Goal: Check status: Check status

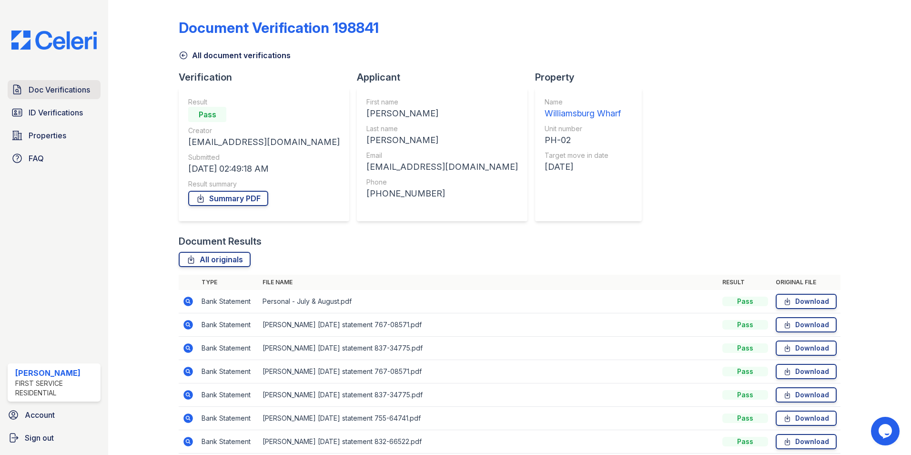
click at [43, 89] on span "Doc Verifications" at bounding box center [59, 89] width 61 height 11
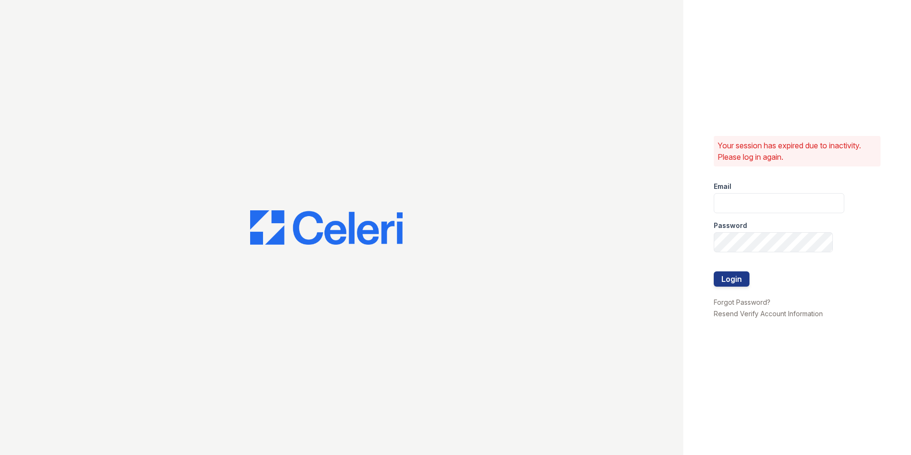
type input "Mindy.Singh@corcoran.com"
click at [741, 275] on button "Login" at bounding box center [732, 278] width 36 height 15
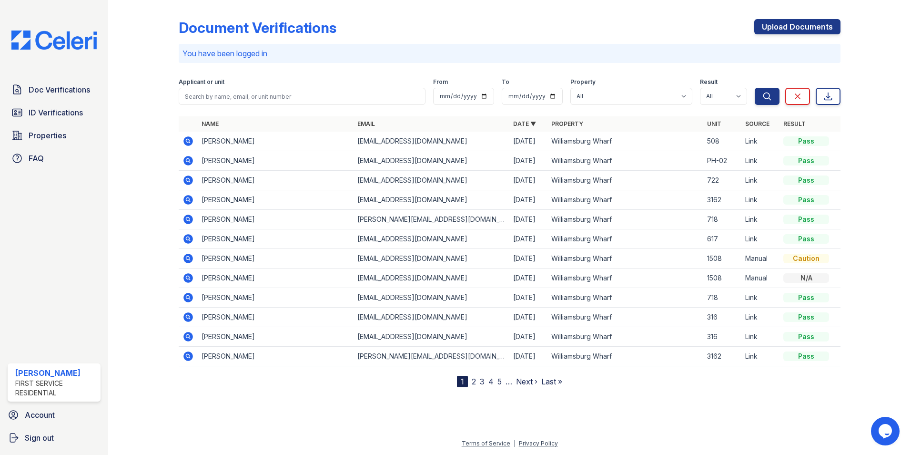
click at [190, 139] on icon at bounding box center [189, 141] width 10 height 10
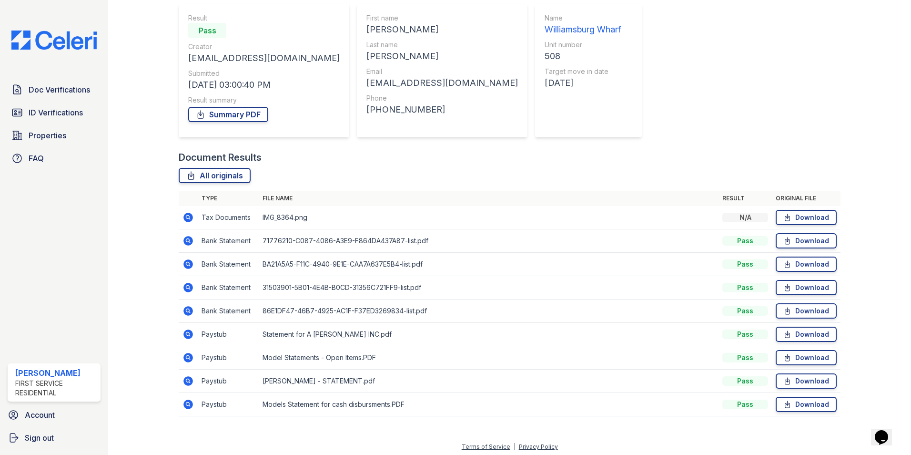
scroll to position [87, 0]
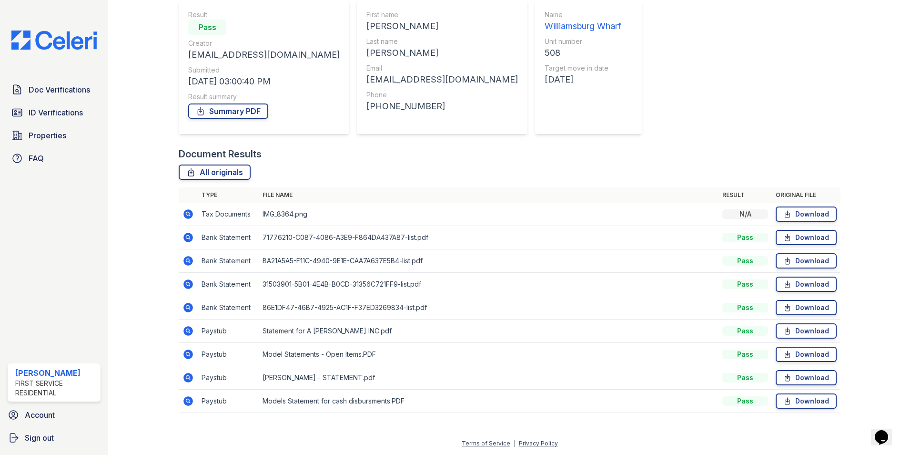
click at [189, 211] on icon at bounding box center [189, 214] width 10 height 10
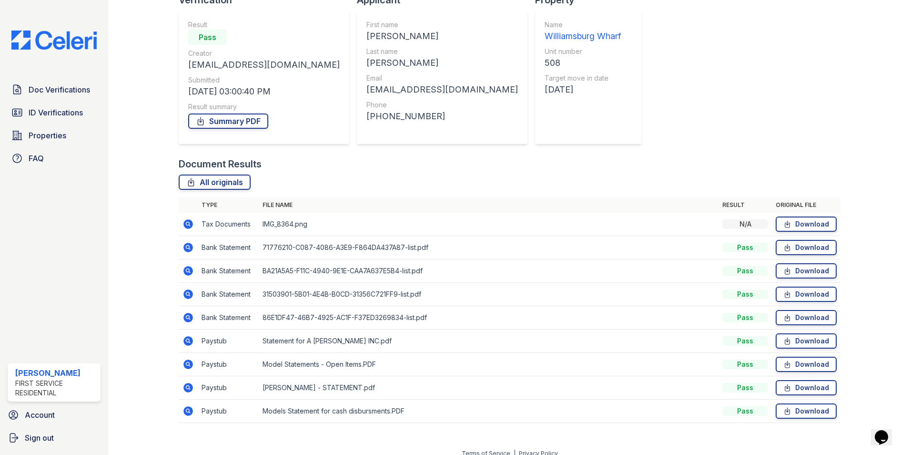
scroll to position [87, 0]
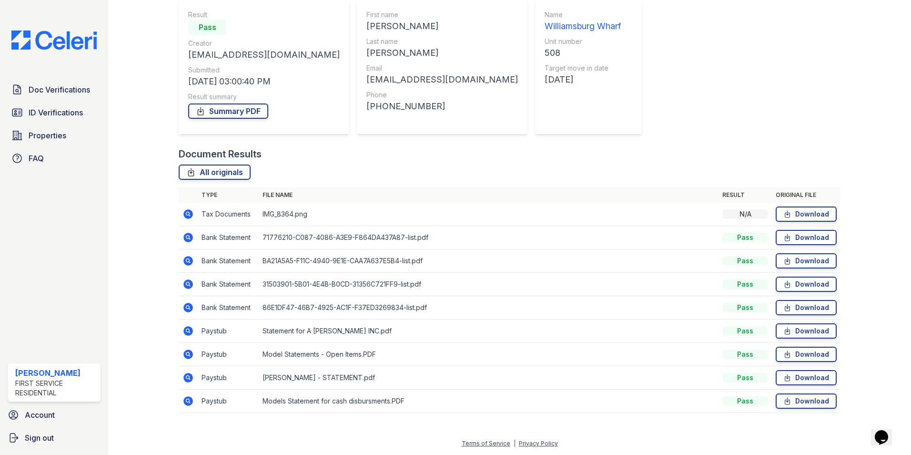
click at [186, 333] on icon at bounding box center [189, 331] width 10 height 10
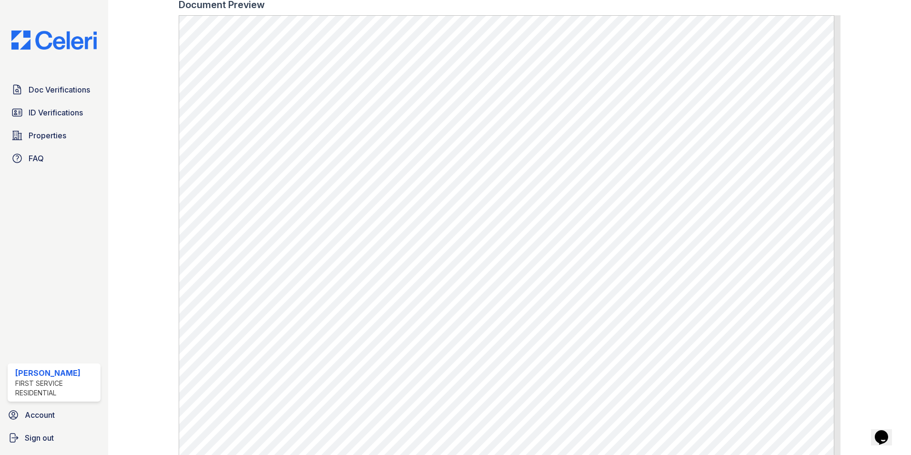
scroll to position [405, 0]
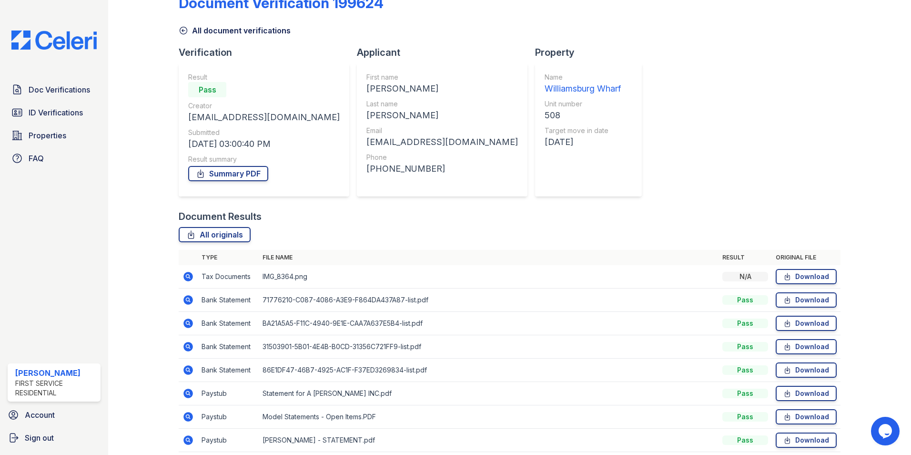
scroll to position [87, 0]
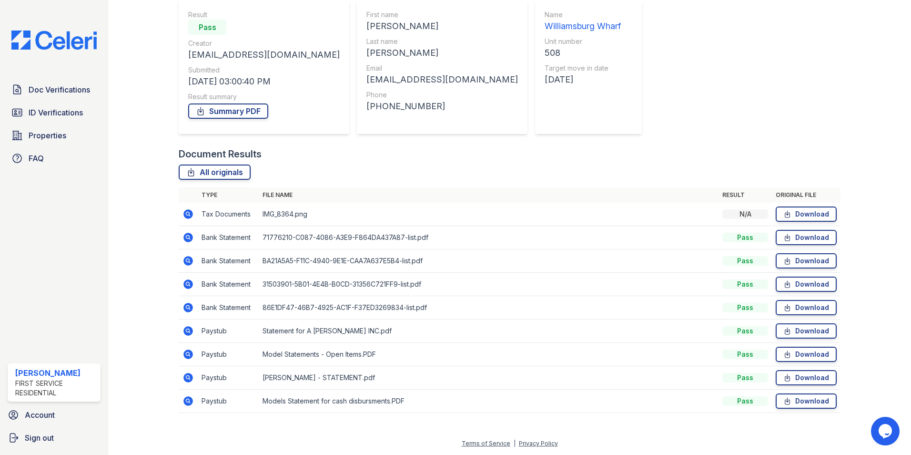
drag, startPoint x: 189, startPoint y: 401, endPoint x: 194, endPoint y: 400, distance: 5.0
click at [189, 401] on icon at bounding box center [188, 400] width 11 height 11
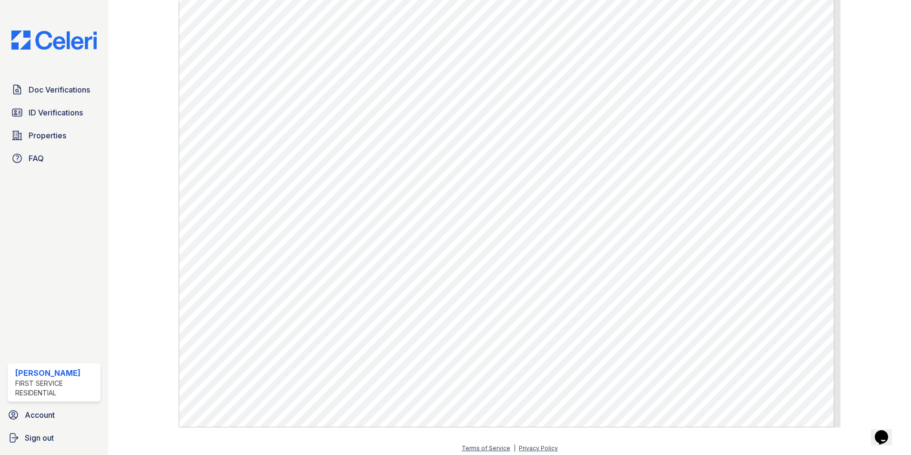
scroll to position [405, 0]
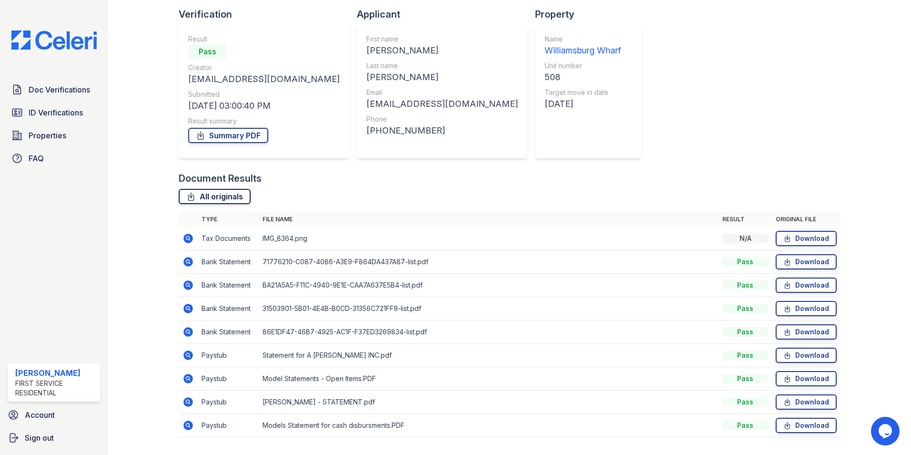
scroll to position [87, 0]
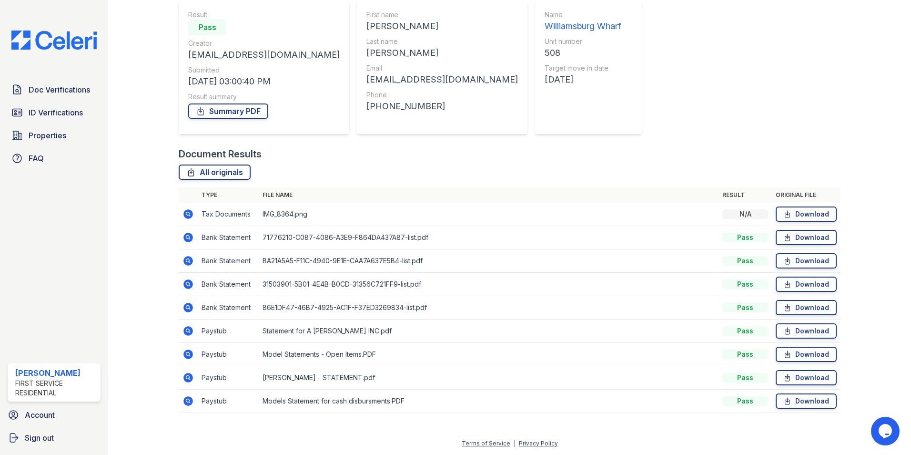
click at [190, 330] on icon at bounding box center [189, 331] width 10 height 10
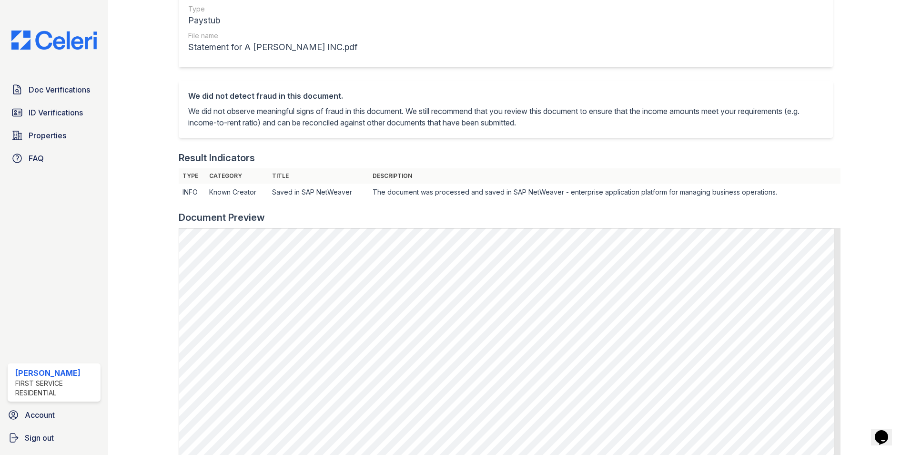
scroll to position [119, 0]
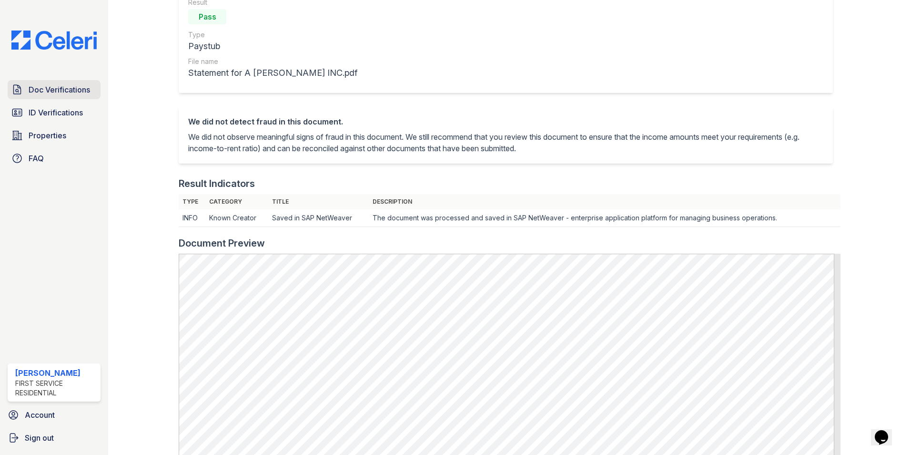
click at [66, 90] on span "Doc Verifications" at bounding box center [59, 89] width 61 height 11
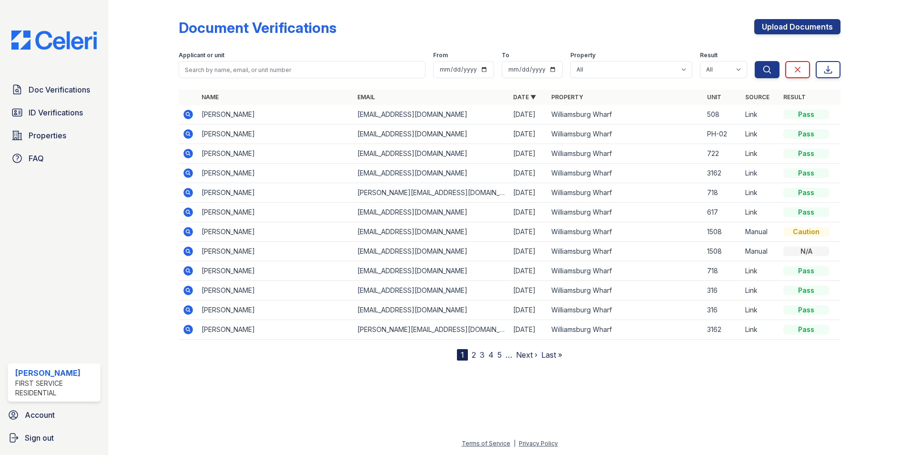
click at [190, 113] on icon at bounding box center [188, 114] width 11 height 11
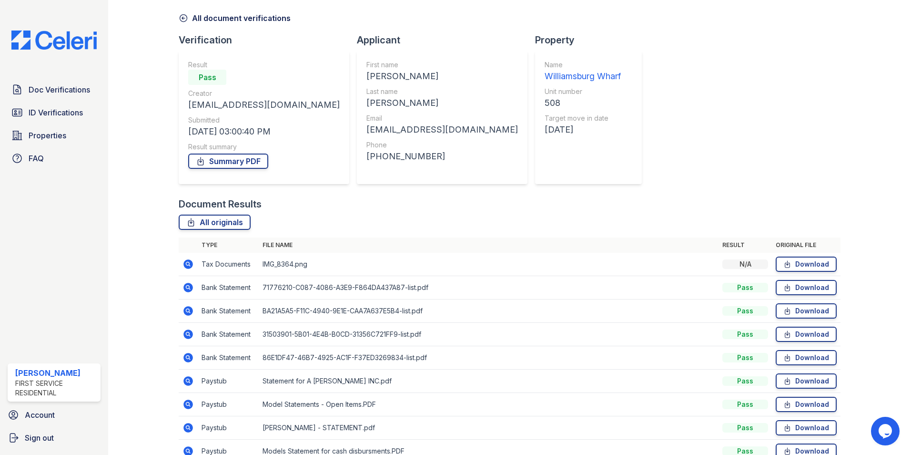
scroll to position [87, 0]
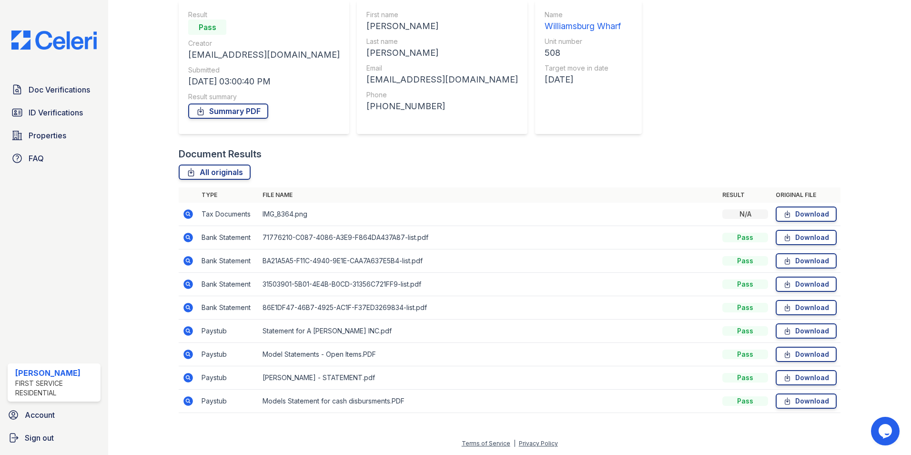
click at [189, 354] on icon at bounding box center [188, 353] width 11 height 11
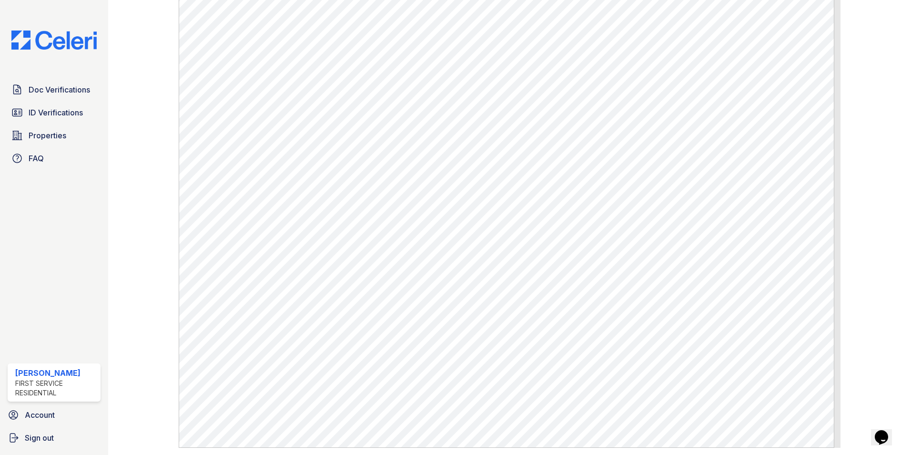
scroll to position [381, 0]
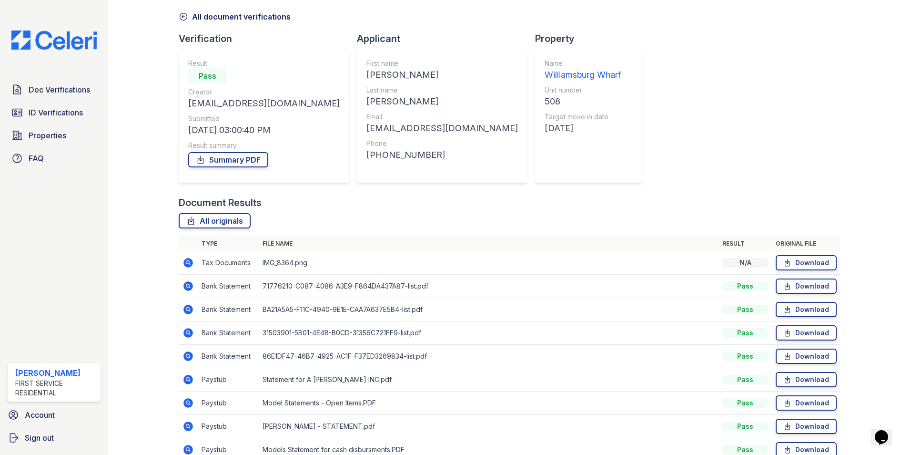
scroll to position [87, 0]
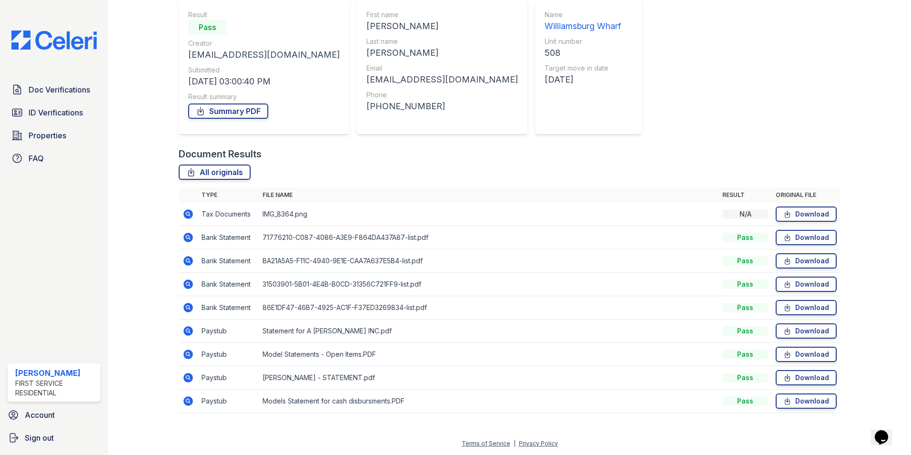
click at [188, 378] on icon at bounding box center [188, 377] width 11 height 11
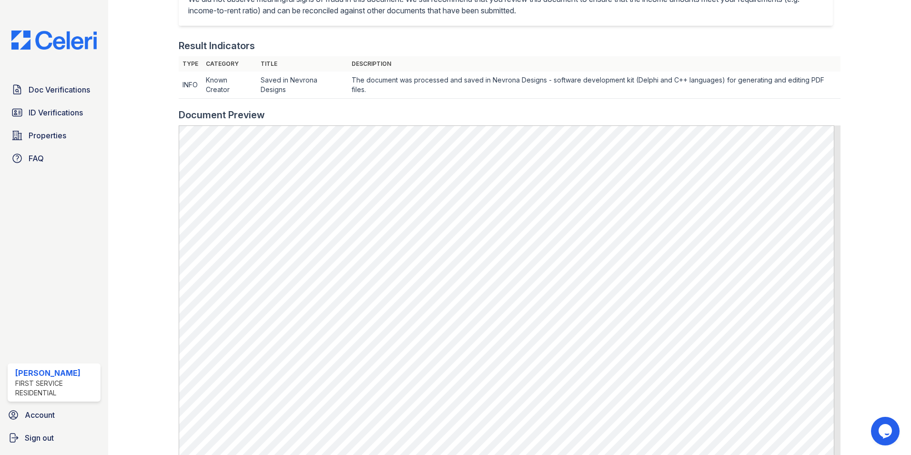
scroll to position [238, 0]
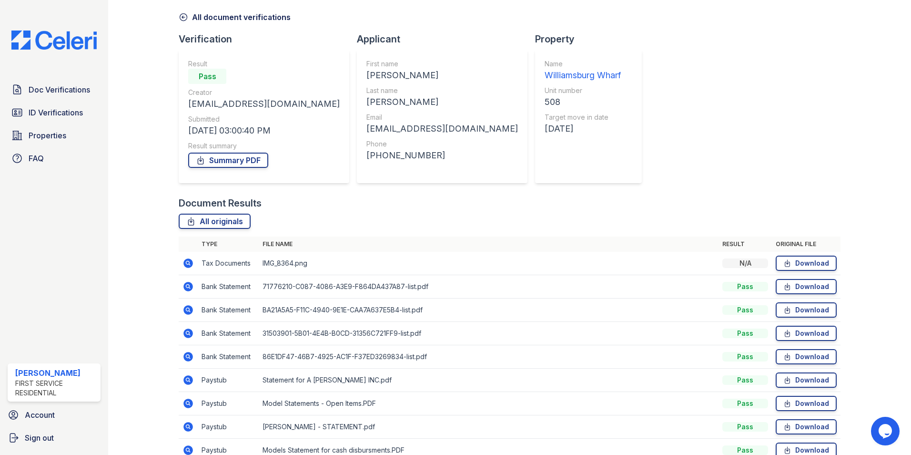
scroll to position [87, 0]
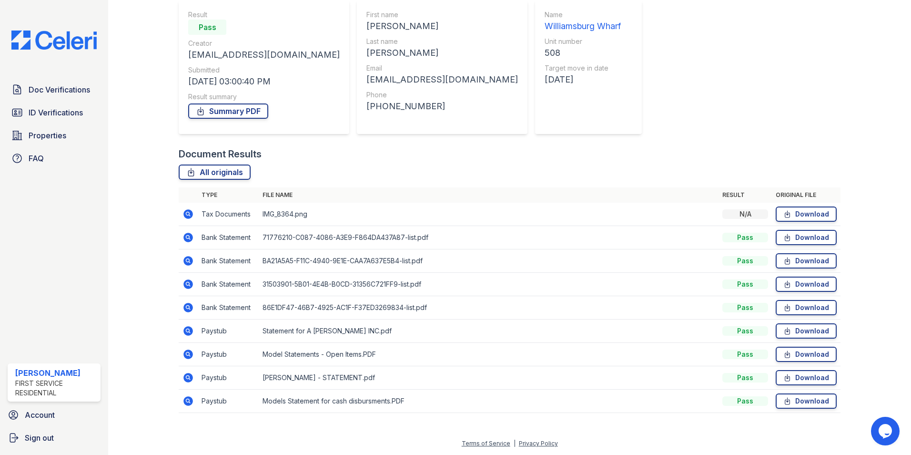
click at [188, 400] on icon at bounding box center [187, 400] width 2 height 2
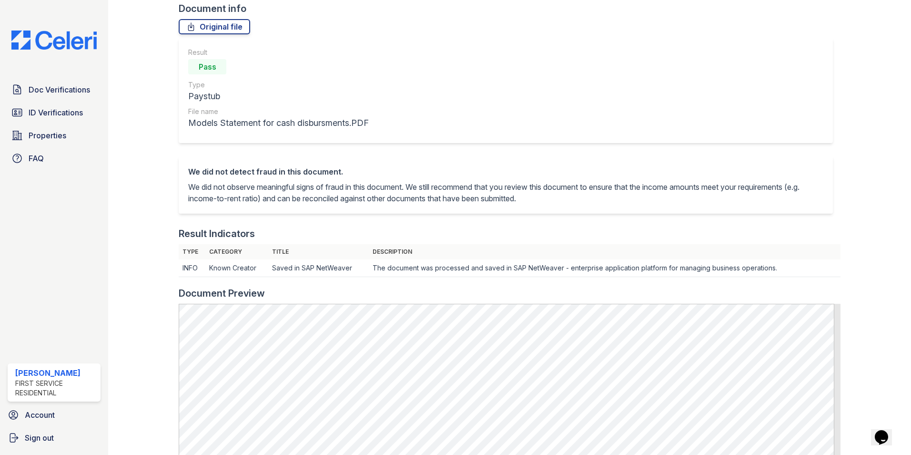
scroll to position [48, 0]
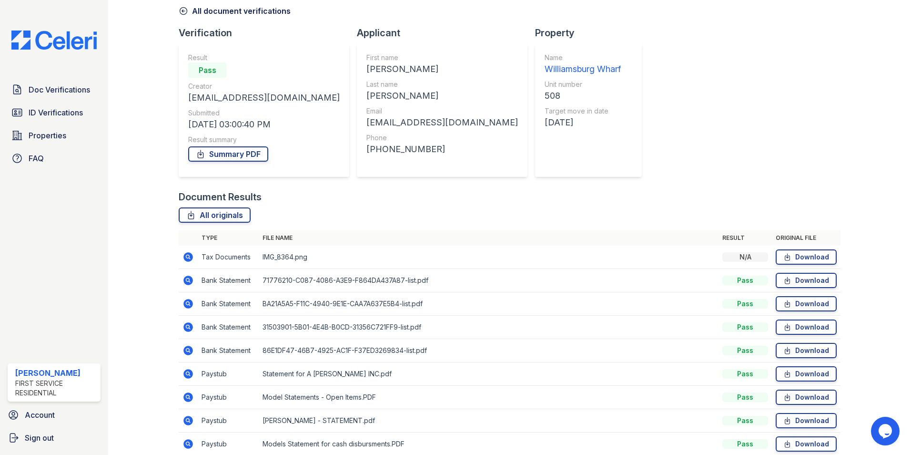
scroll to position [87, 0]
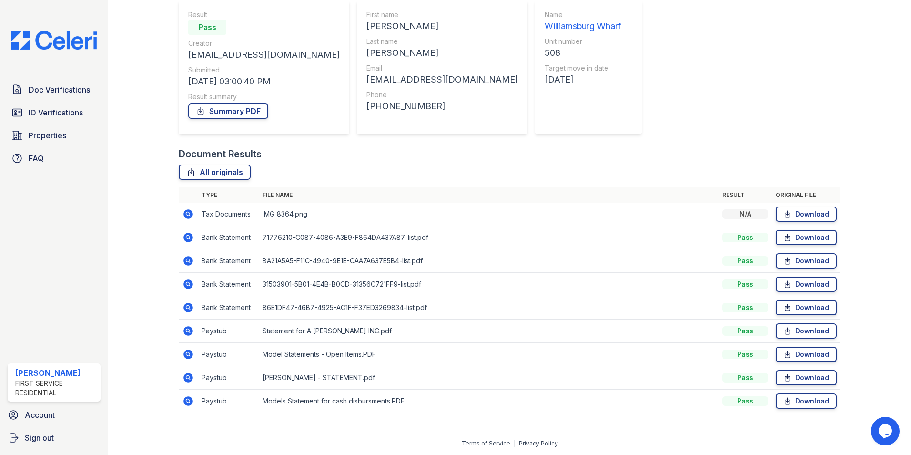
click at [190, 307] on icon at bounding box center [189, 308] width 10 height 10
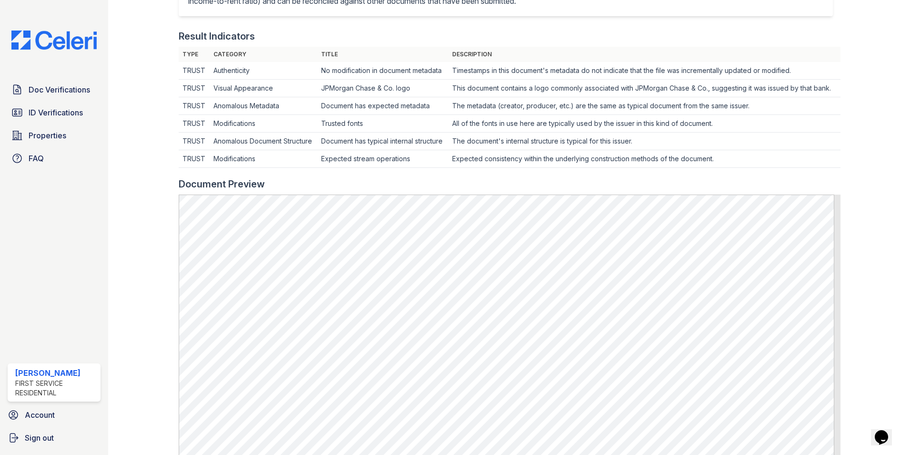
scroll to position [334, 0]
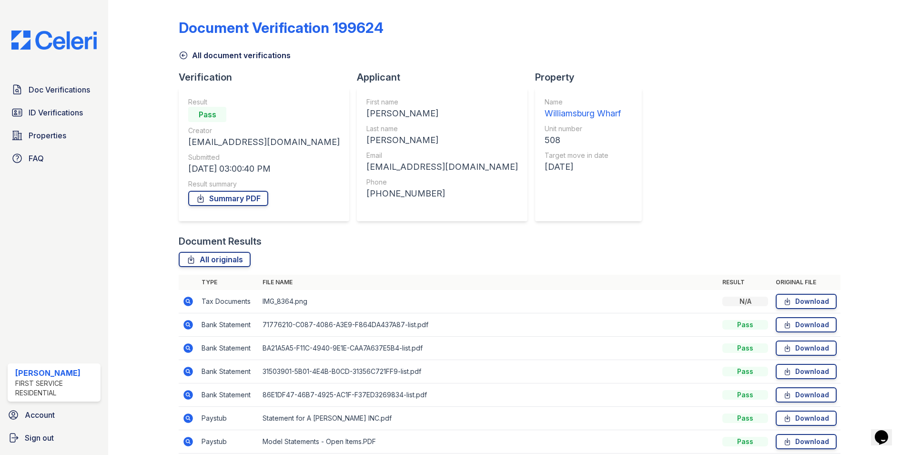
click at [185, 370] on icon at bounding box center [188, 371] width 11 height 11
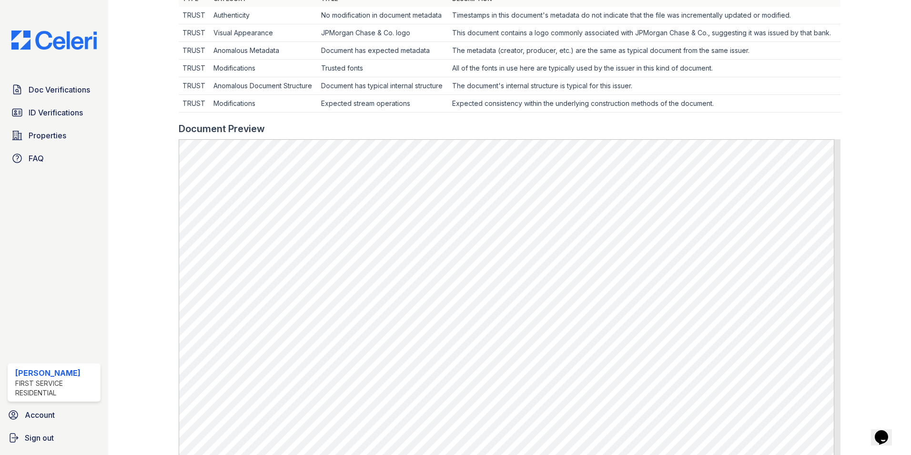
scroll to position [429, 0]
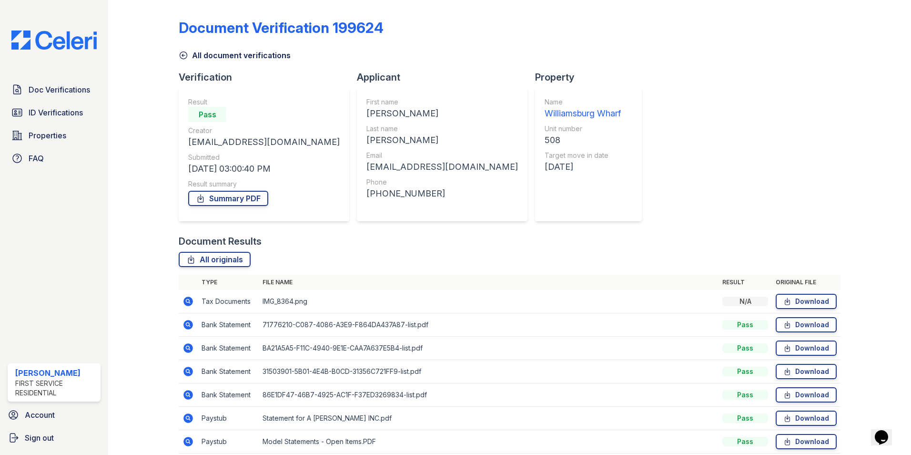
click at [188, 324] on icon at bounding box center [187, 324] width 2 height 2
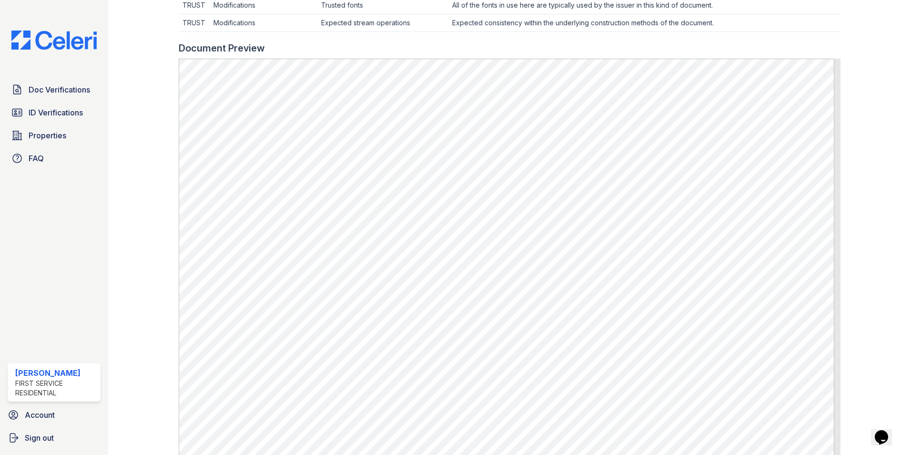
scroll to position [429, 0]
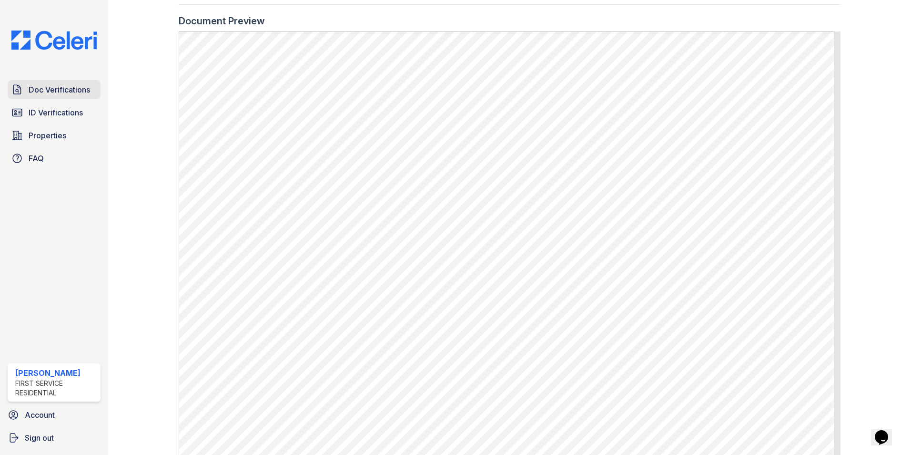
click at [62, 88] on span "Doc Verifications" at bounding box center [59, 89] width 61 height 11
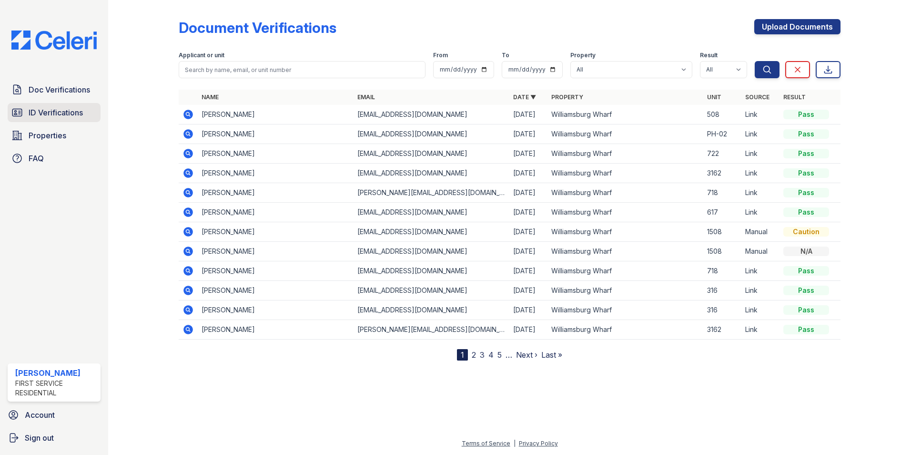
click at [64, 110] on span "ID Verifications" at bounding box center [56, 112] width 54 height 11
